Goal: Find specific page/section: Find specific page/section

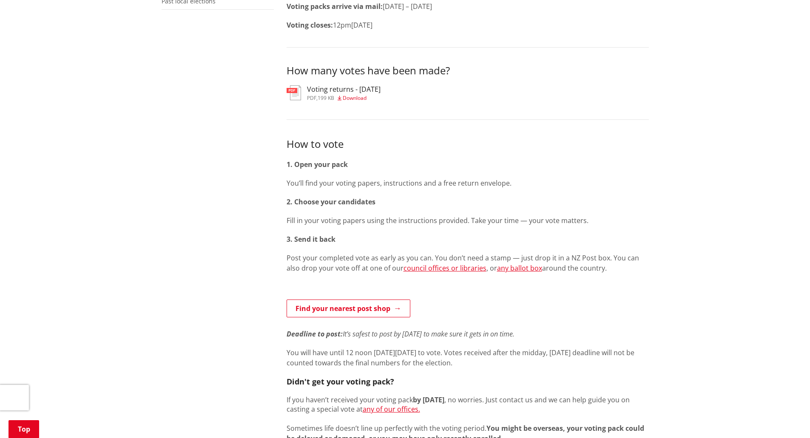
scroll to position [340, 0]
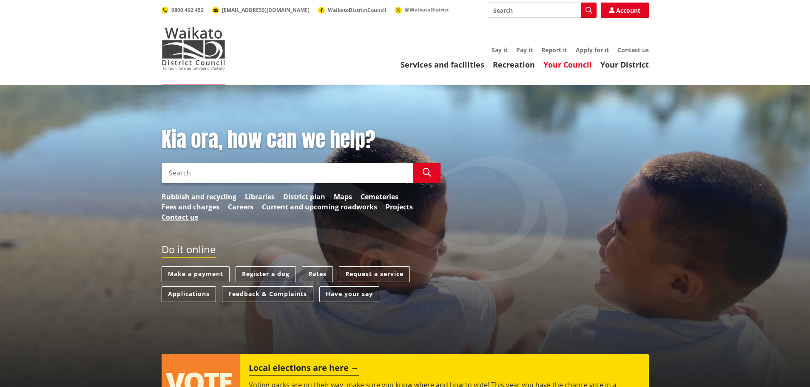
click at [579, 67] on link "Your Council" at bounding box center [567, 65] width 48 height 10
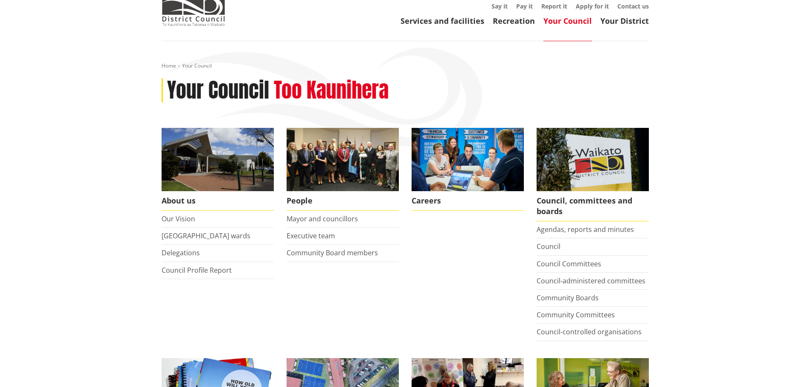
scroll to position [85, 0]
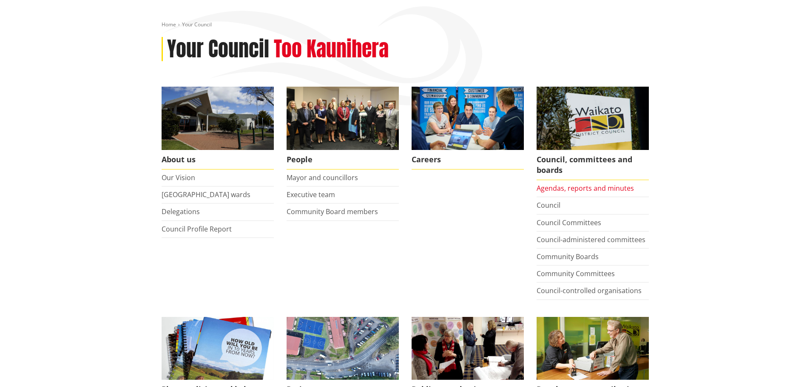
click at [615, 192] on link "Agendas, reports and minutes" at bounding box center [585, 188] width 97 height 9
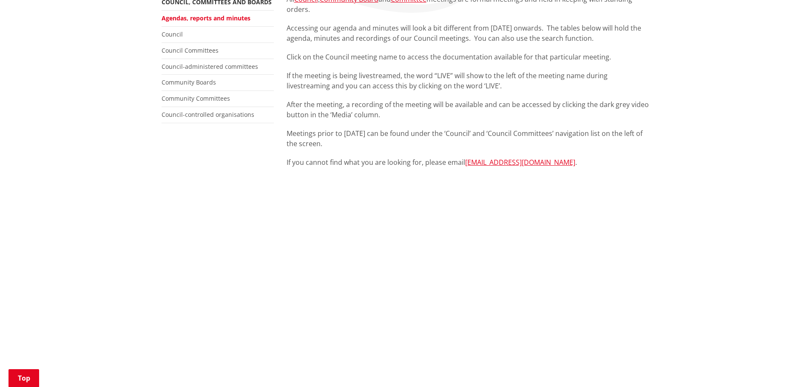
scroll to position [255, 0]
